Goal: Register for event/course

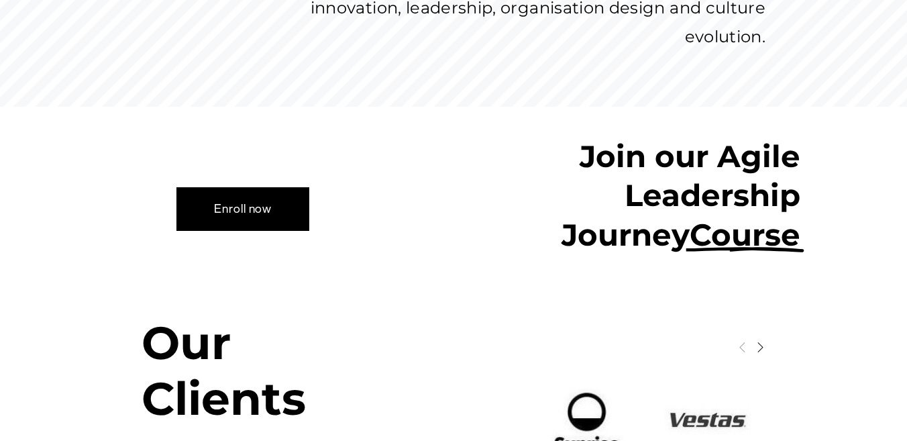
scroll to position [942, 0]
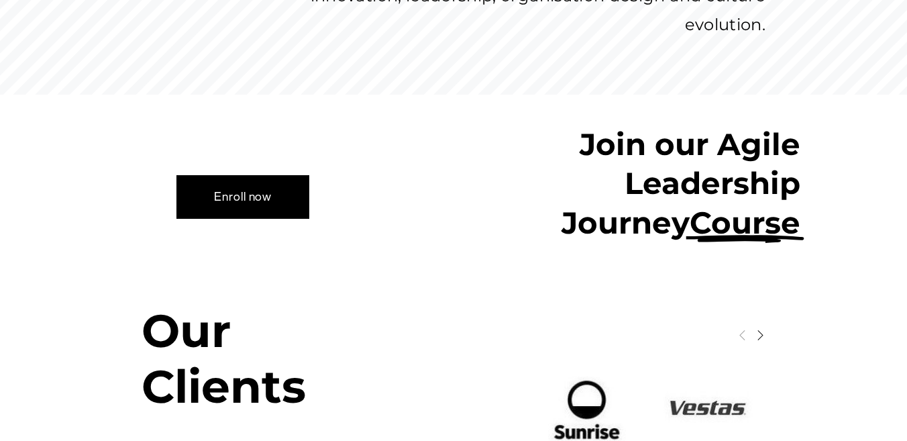
click at [270, 175] on link "Enroll now" at bounding box center [242, 196] width 133 height 43
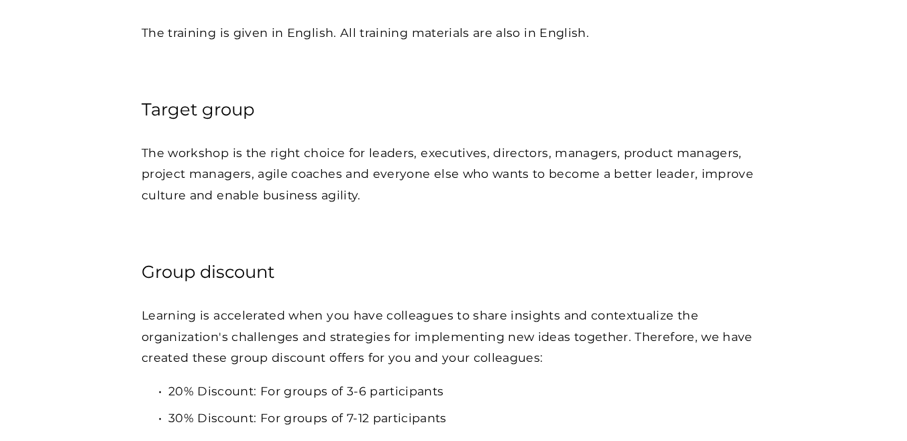
scroll to position [2380, 0]
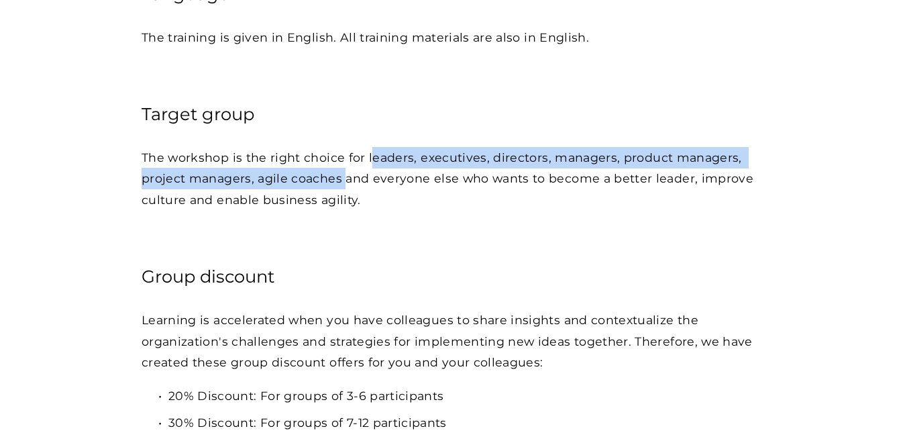
drag, startPoint x: 366, startPoint y: 129, endPoint x: 342, endPoint y: 141, distance: 27.0
click at [342, 147] on p "The workshop is the right choice for leaders, executives, directors, managers, …" at bounding box center [454, 179] width 624 height 64
copy p "eaders, executives, directors, managers, product managers, project managers, ag…"
